Goal: Task Accomplishment & Management: Complete application form

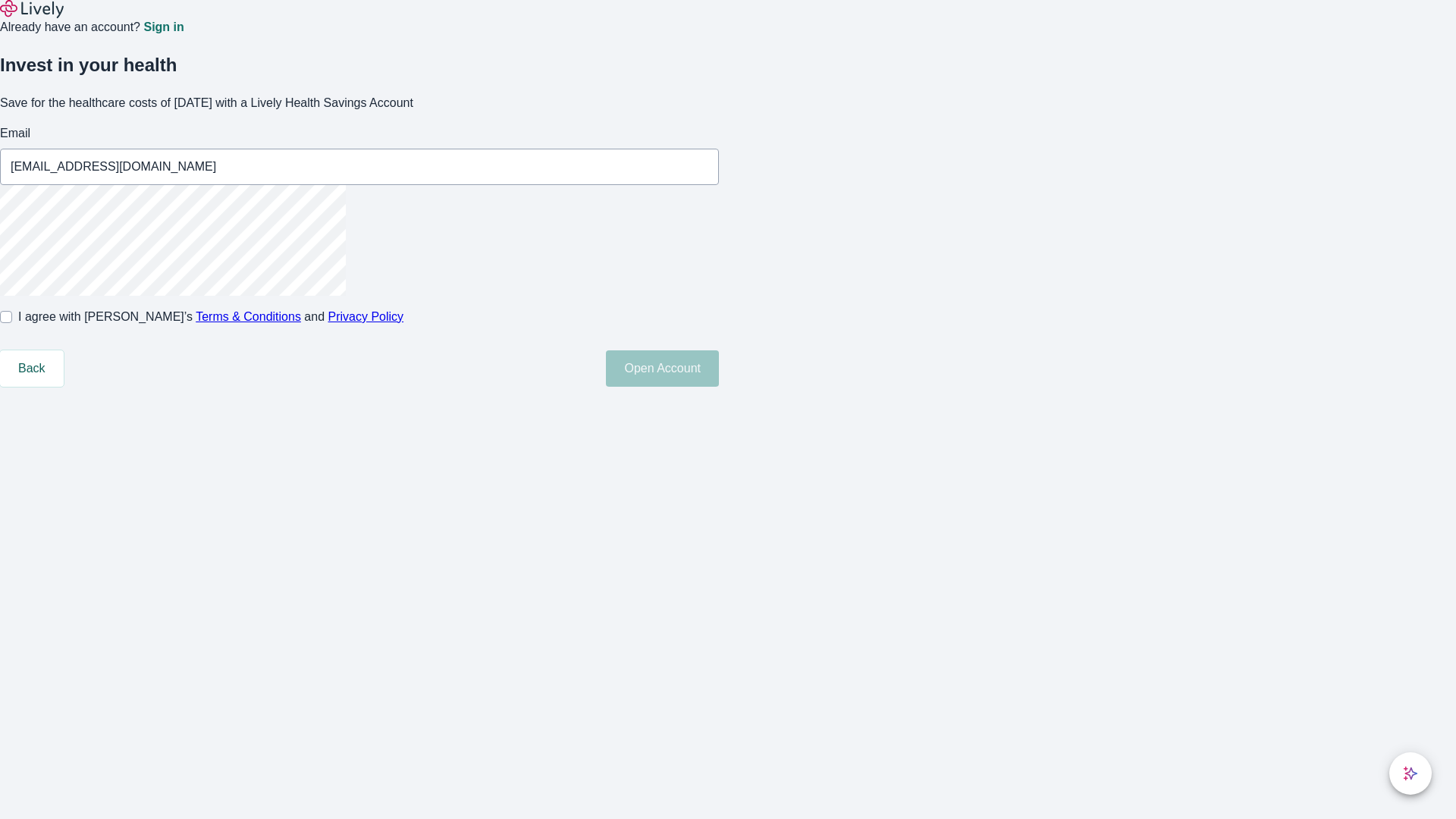
click at [12, 323] on input "I agree with Lively’s Terms & Conditions and Privacy Policy" at bounding box center [6, 317] width 12 height 12
checkbox input "true"
click at [719, 387] on button "Open Account" at bounding box center [663, 369] width 113 height 36
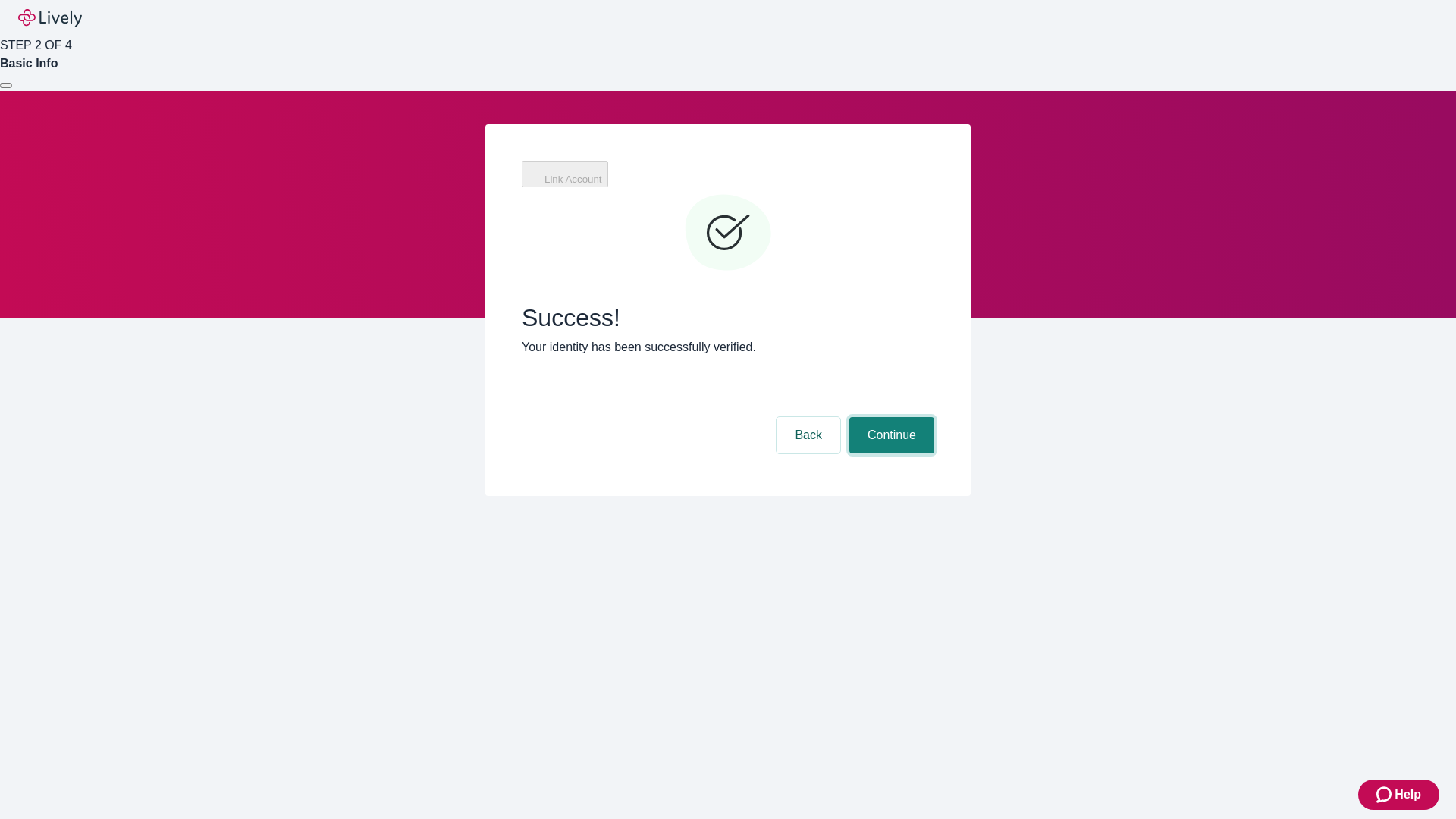
click at [889, 417] on button "Continue" at bounding box center [891, 435] width 85 height 36
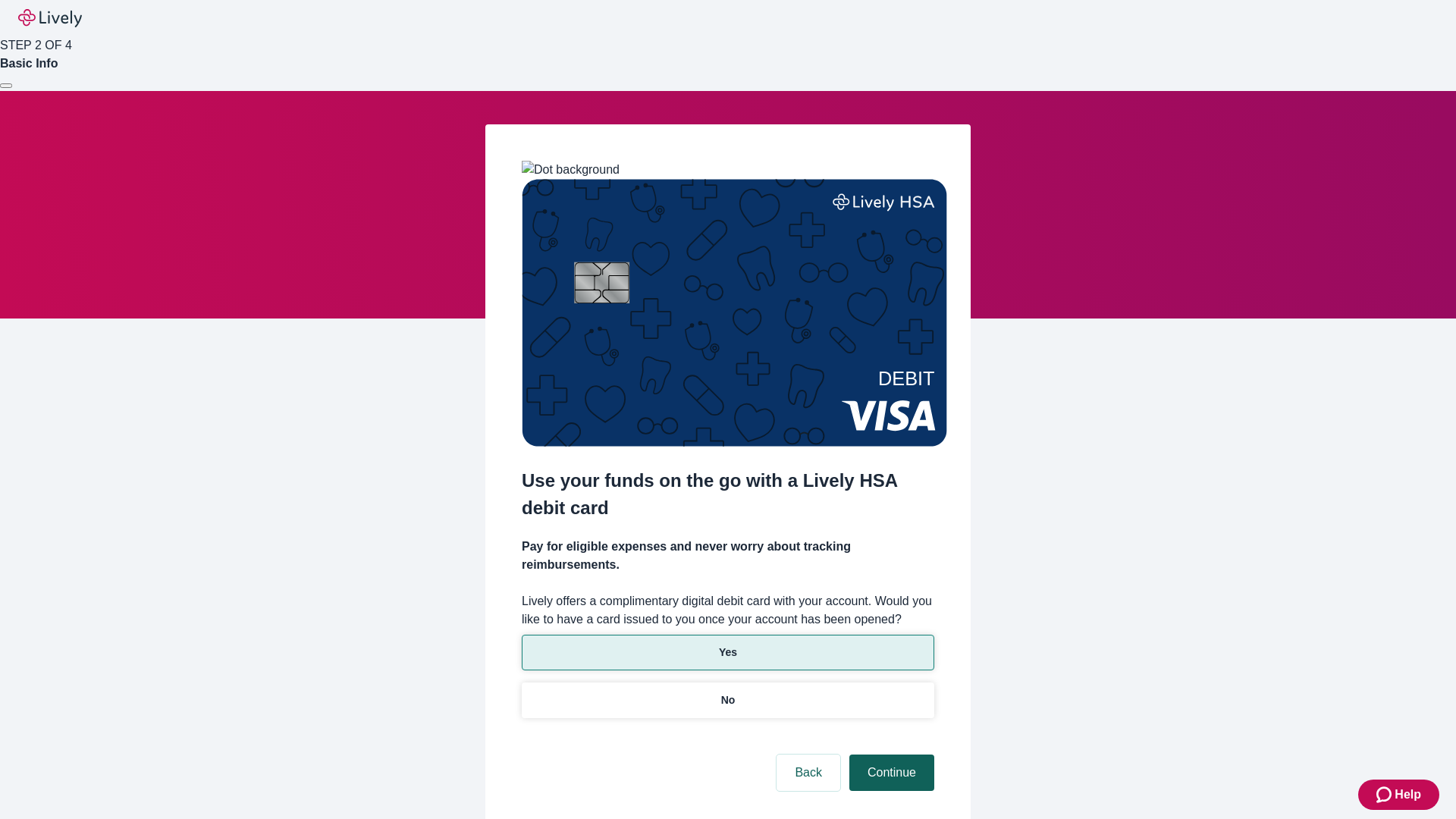
click at [728, 645] on p "Yes" at bounding box center [728, 652] width 18 height 16
click at [889, 755] on button "Continue" at bounding box center [891, 773] width 85 height 36
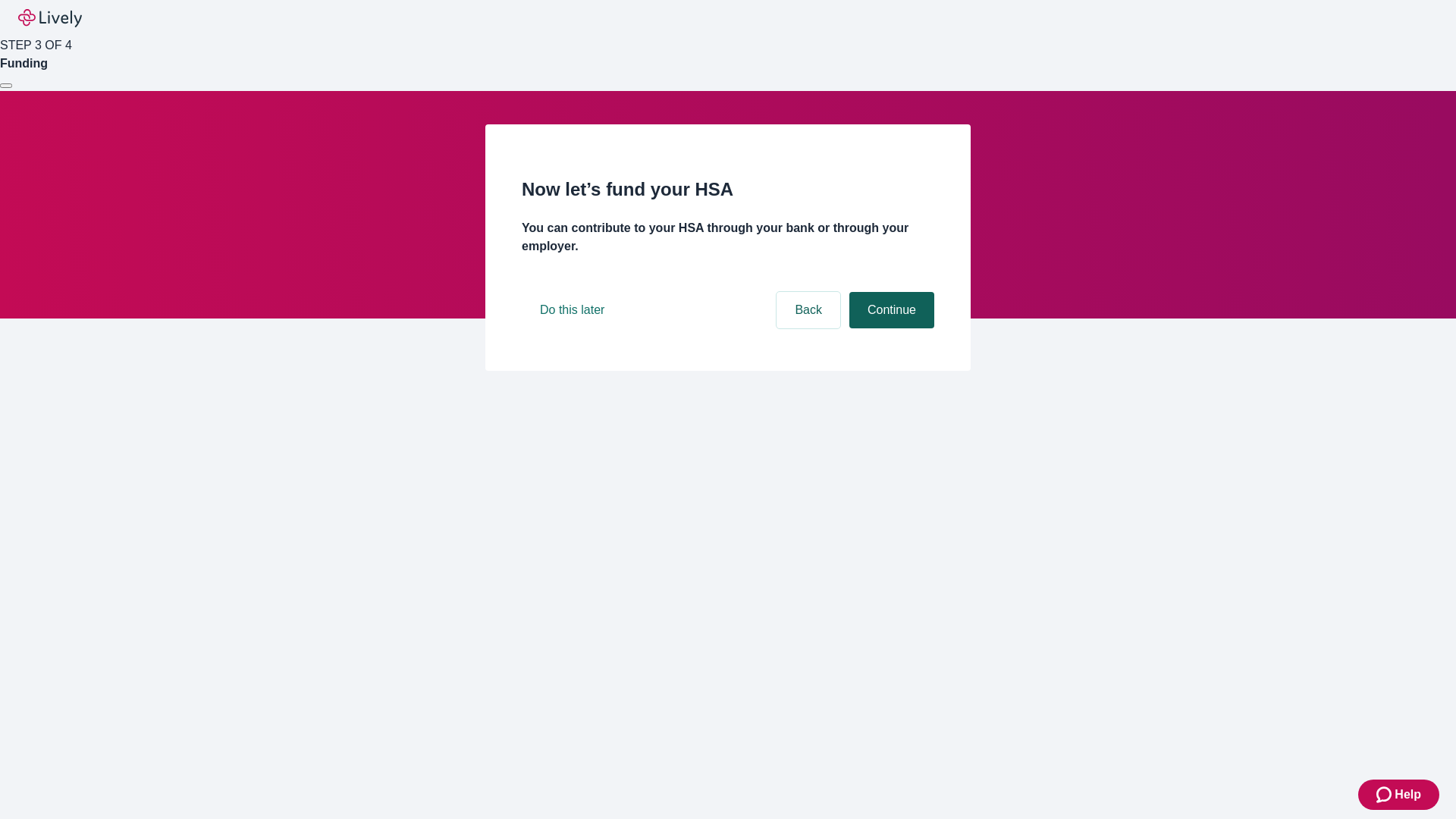
click at [889, 329] on button "Continue" at bounding box center [891, 311] width 85 height 36
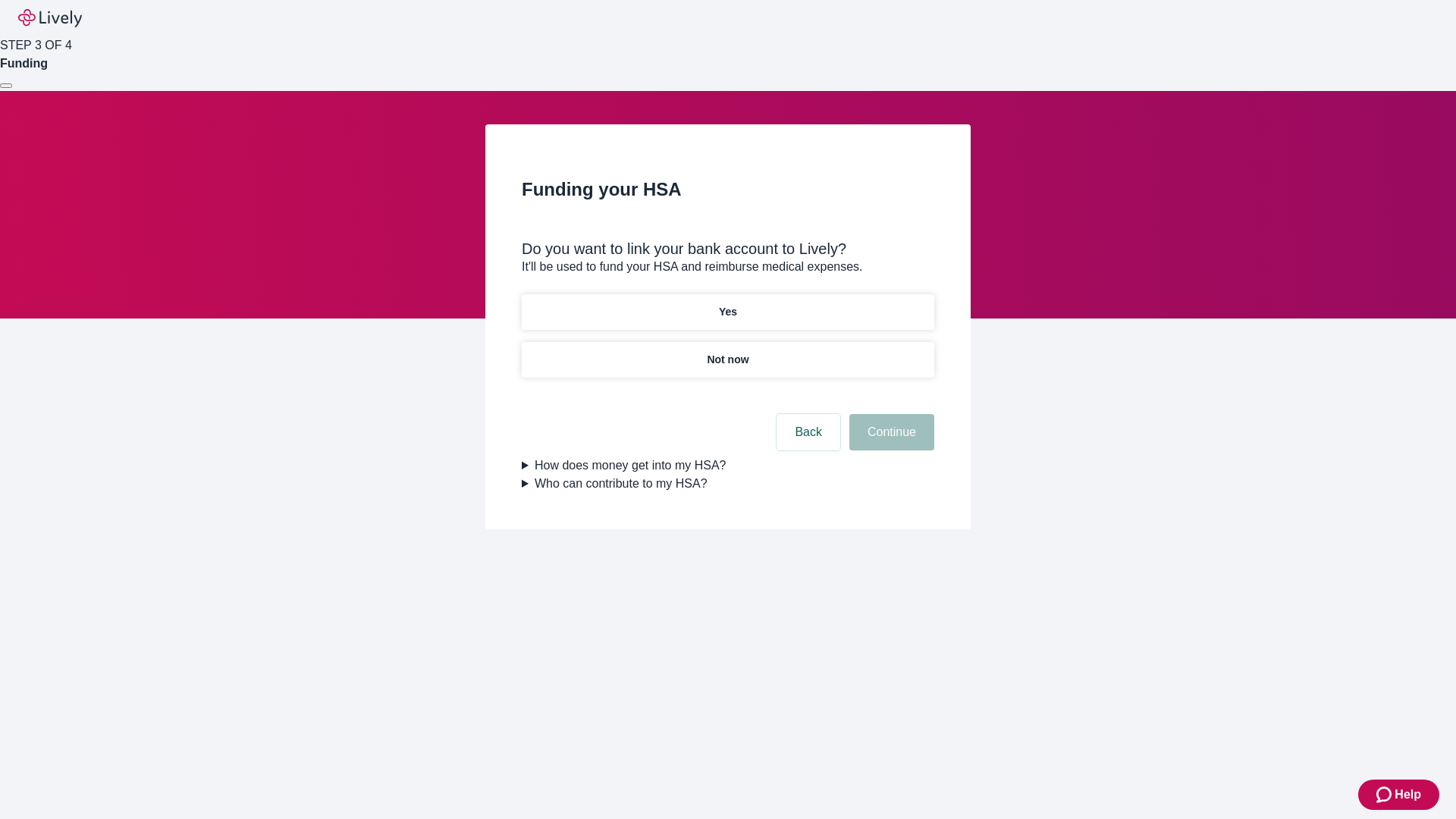
click at [728, 352] on p "Not now" at bounding box center [728, 360] width 42 height 16
click at [889, 442] on button "Continue" at bounding box center [891, 432] width 85 height 36
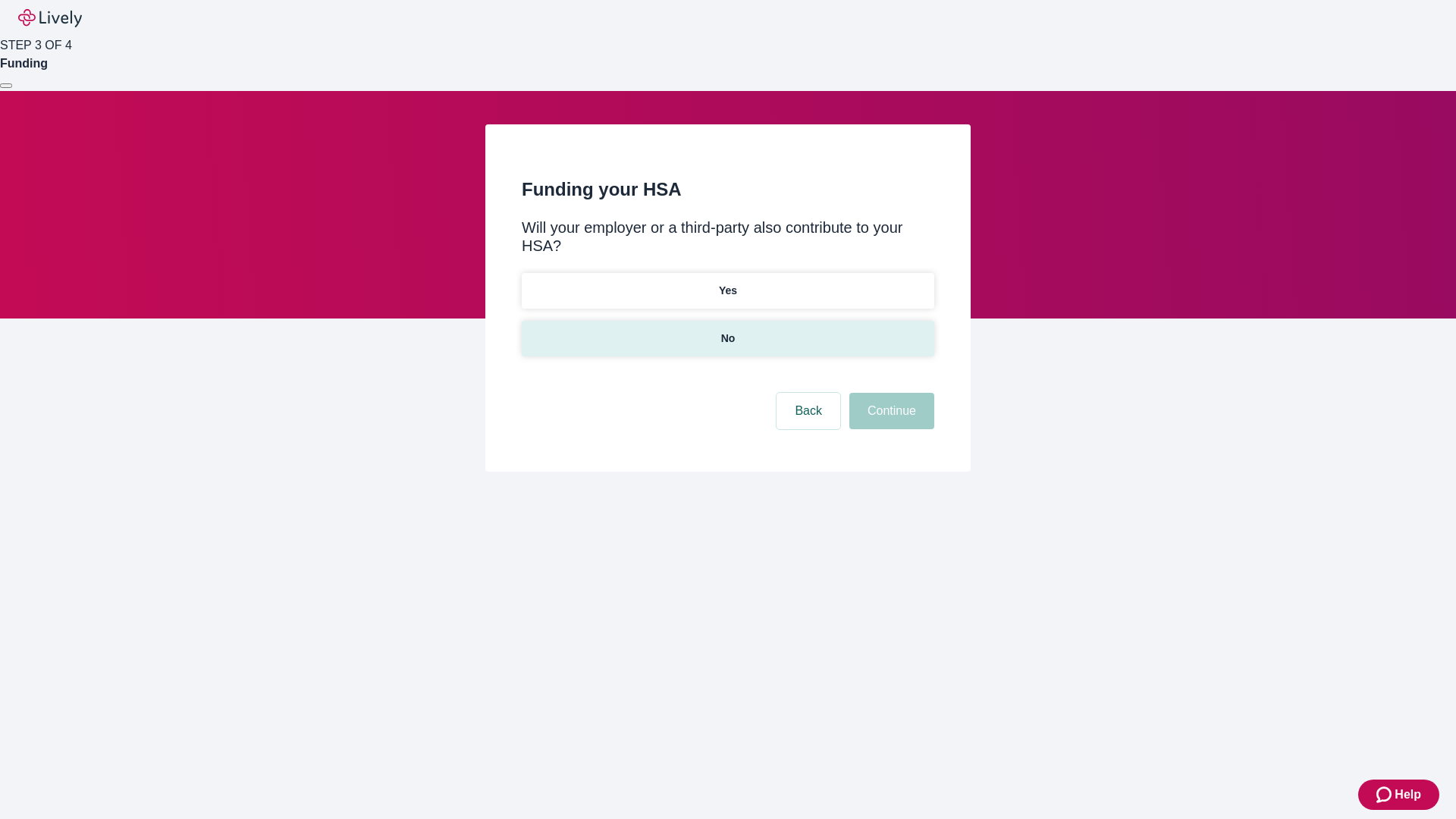
click at [728, 331] on p "No" at bounding box center [728, 338] width 15 height 16
click at [889, 393] on button "Continue" at bounding box center [891, 411] width 85 height 36
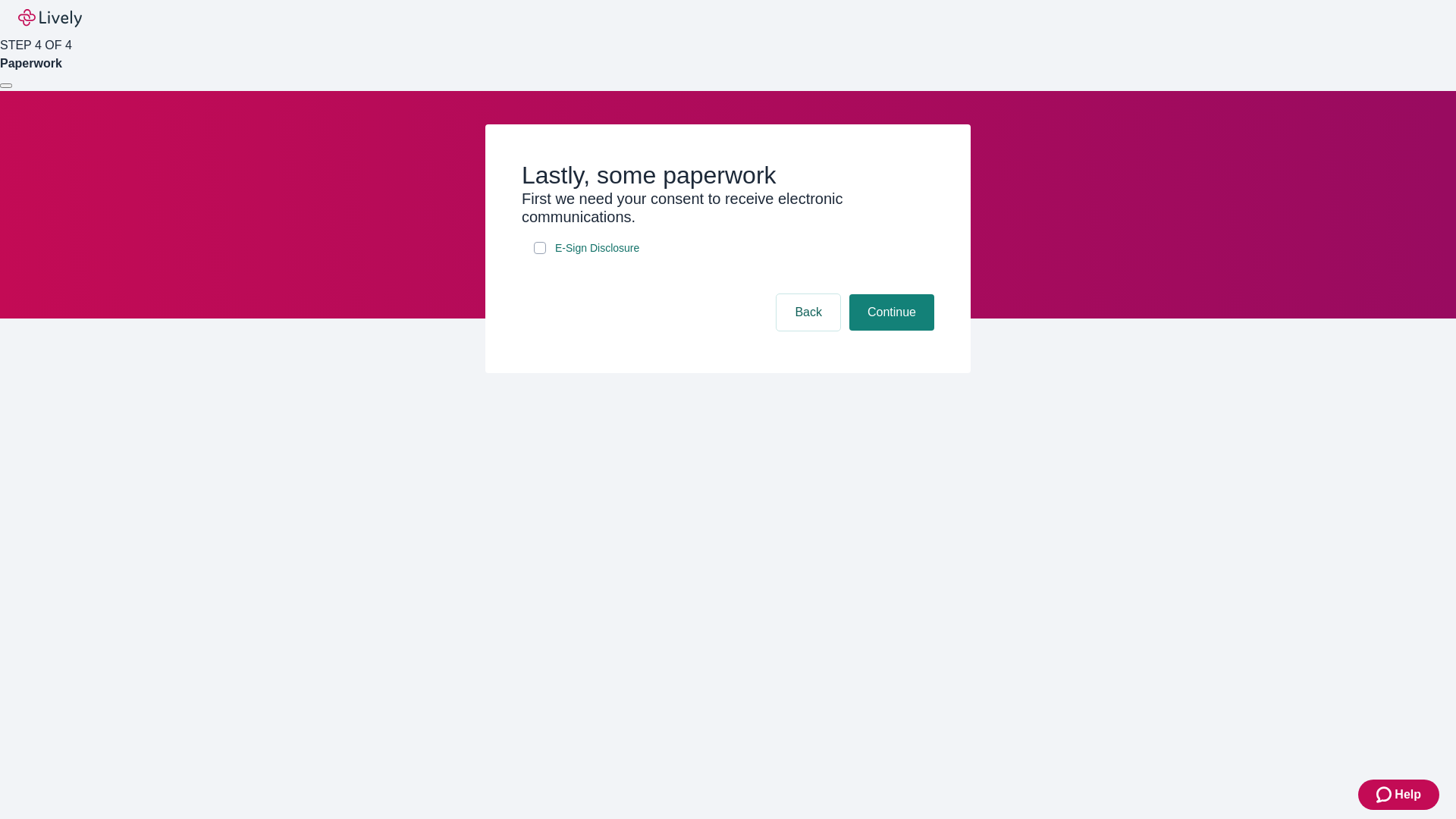
click at [540, 254] on input "E-Sign Disclosure" at bounding box center [540, 248] width 12 height 12
checkbox input "true"
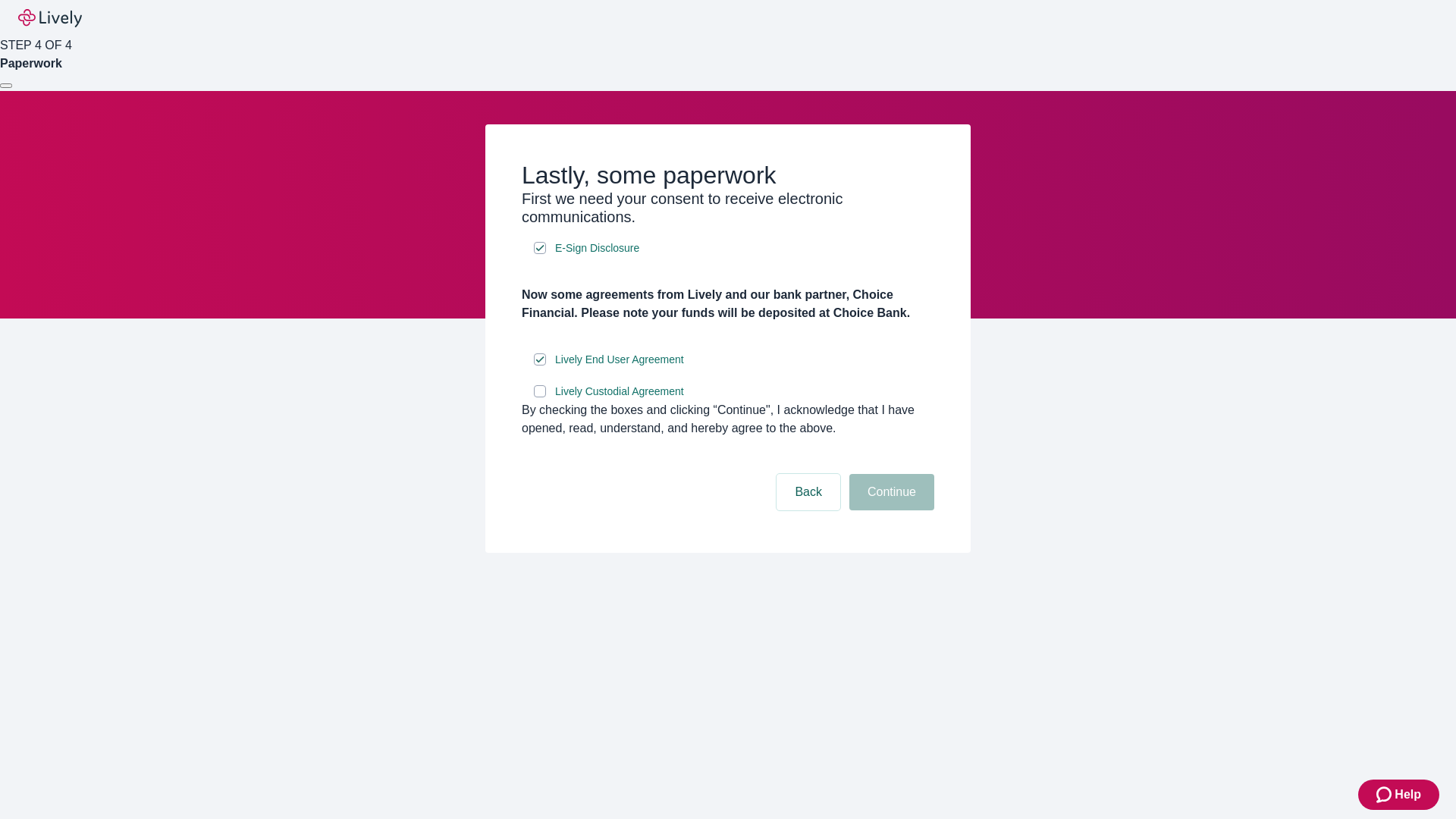
click at [540, 398] on input "Lively Custodial Agreement" at bounding box center [540, 391] width 12 height 12
checkbox input "true"
click at [889, 511] on button "Continue" at bounding box center [891, 492] width 85 height 36
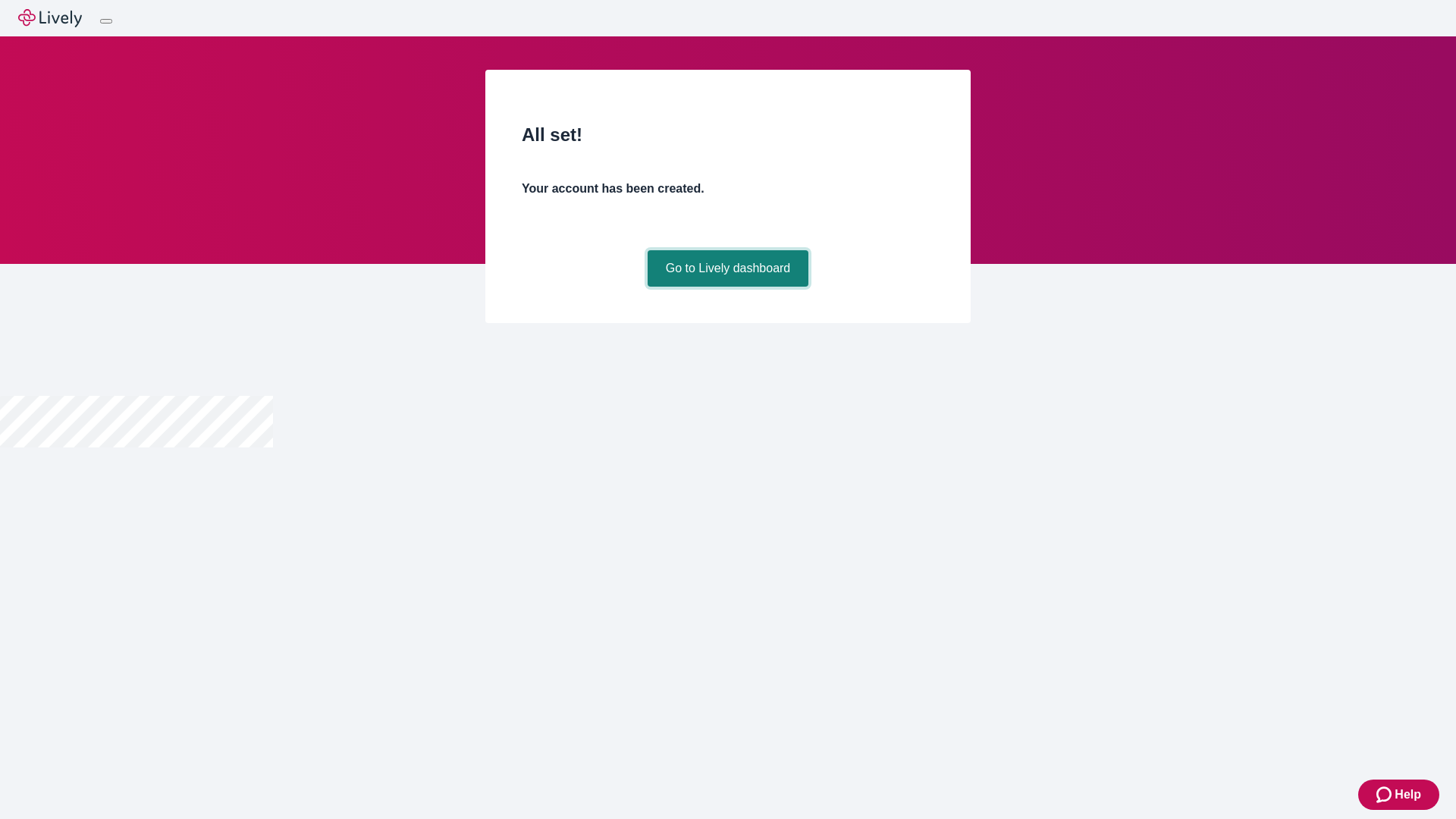
click at [728, 287] on link "Go to Lively dashboard" at bounding box center [728, 269] width 162 height 36
